Goal: Check status: Check status

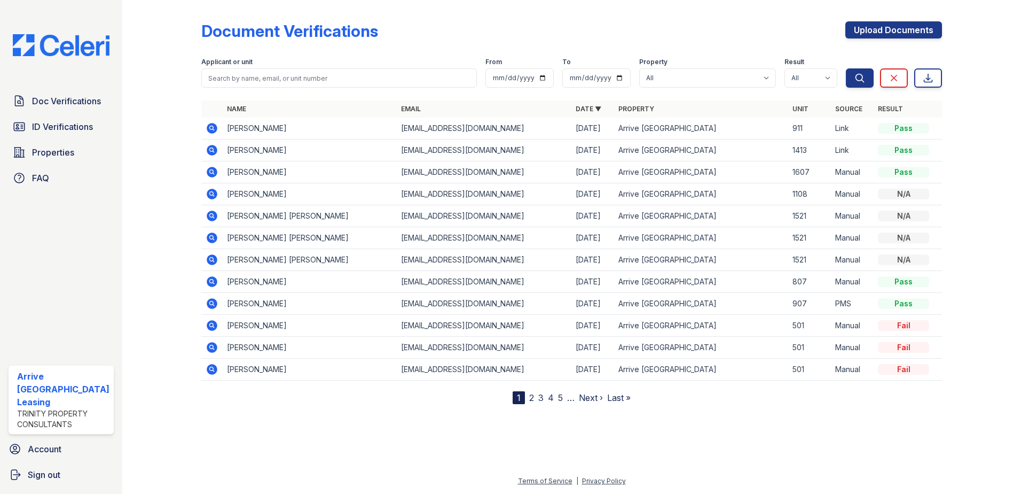
drag, startPoint x: 151, startPoint y: 140, endPoint x: 126, endPoint y: 138, distance: 25.2
click at [148, 140] on div at bounding box center [170, 204] width 62 height 400
click at [88, 129] on span "ID Verifications" at bounding box center [62, 126] width 61 height 13
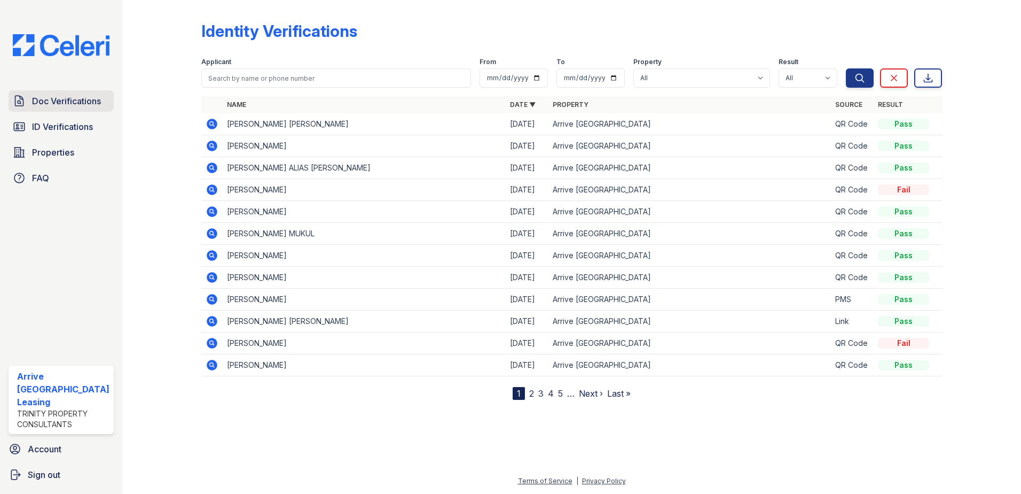
drag, startPoint x: 88, startPoint y: 129, endPoint x: 78, endPoint y: 90, distance: 40.2
click at [88, 128] on span "ID Verifications" at bounding box center [62, 126] width 61 height 13
click at [77, 99] on span "Doc Verifications" at bounding box center [66, 101] width 69 height 13
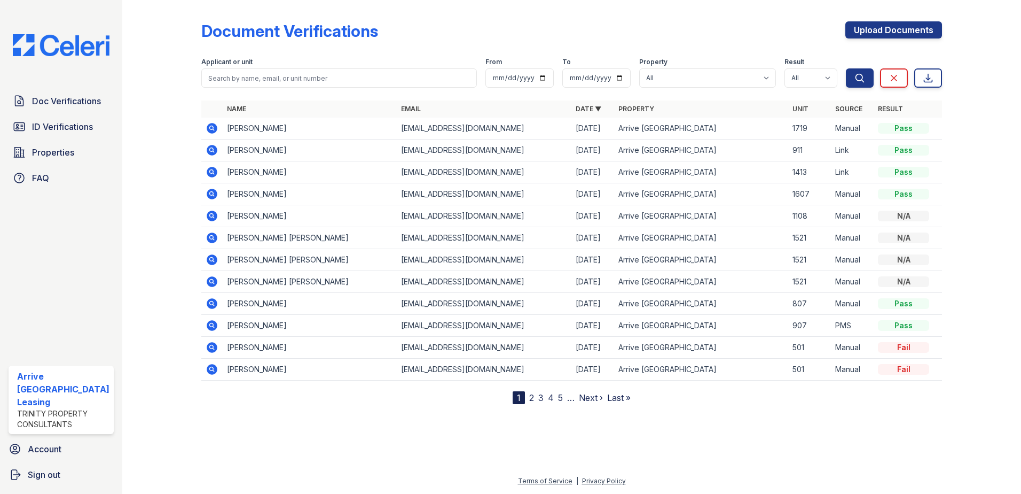
click at [209, 132] on icon at bounding box center [212, 128] width 11 height 11
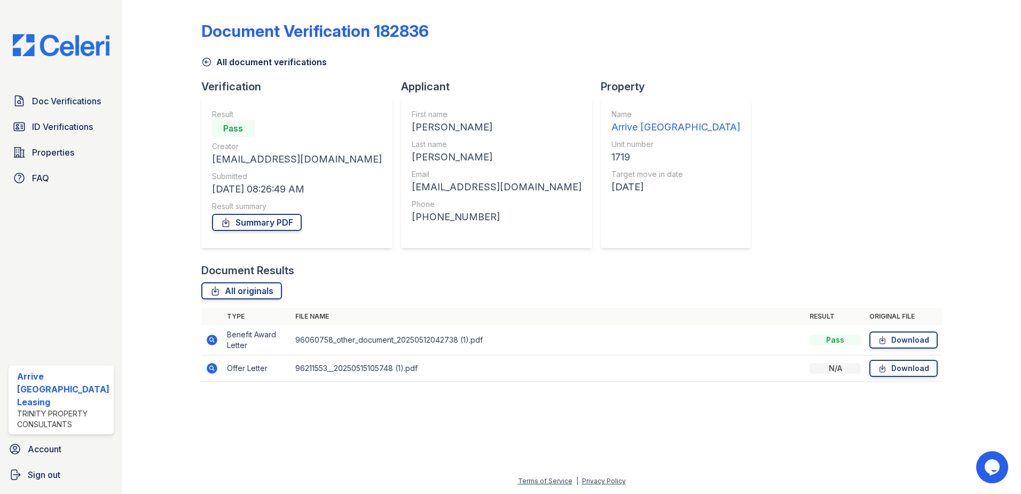
click at [210, 343] on icon at bounding box center [212, 339] width 11 height 11
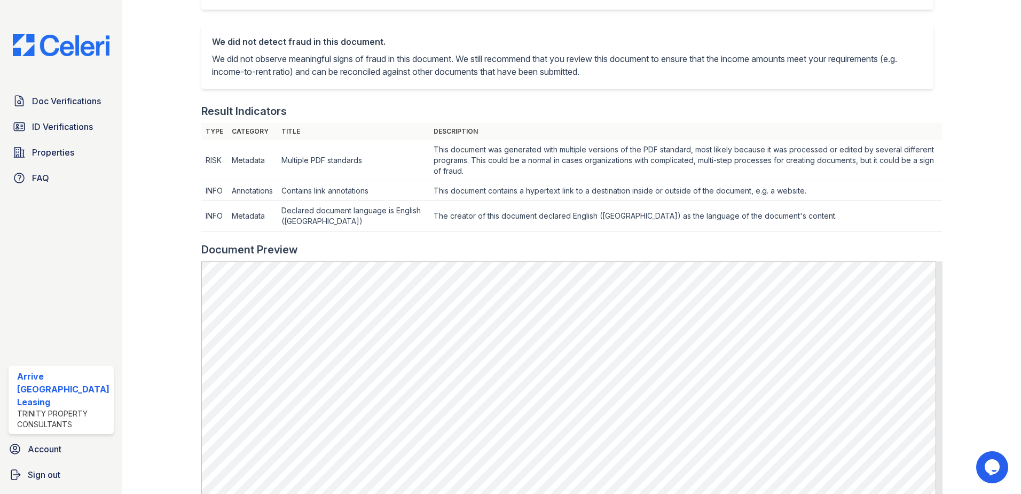
scroll to position [214, 0]
